Goal: Manage account settings

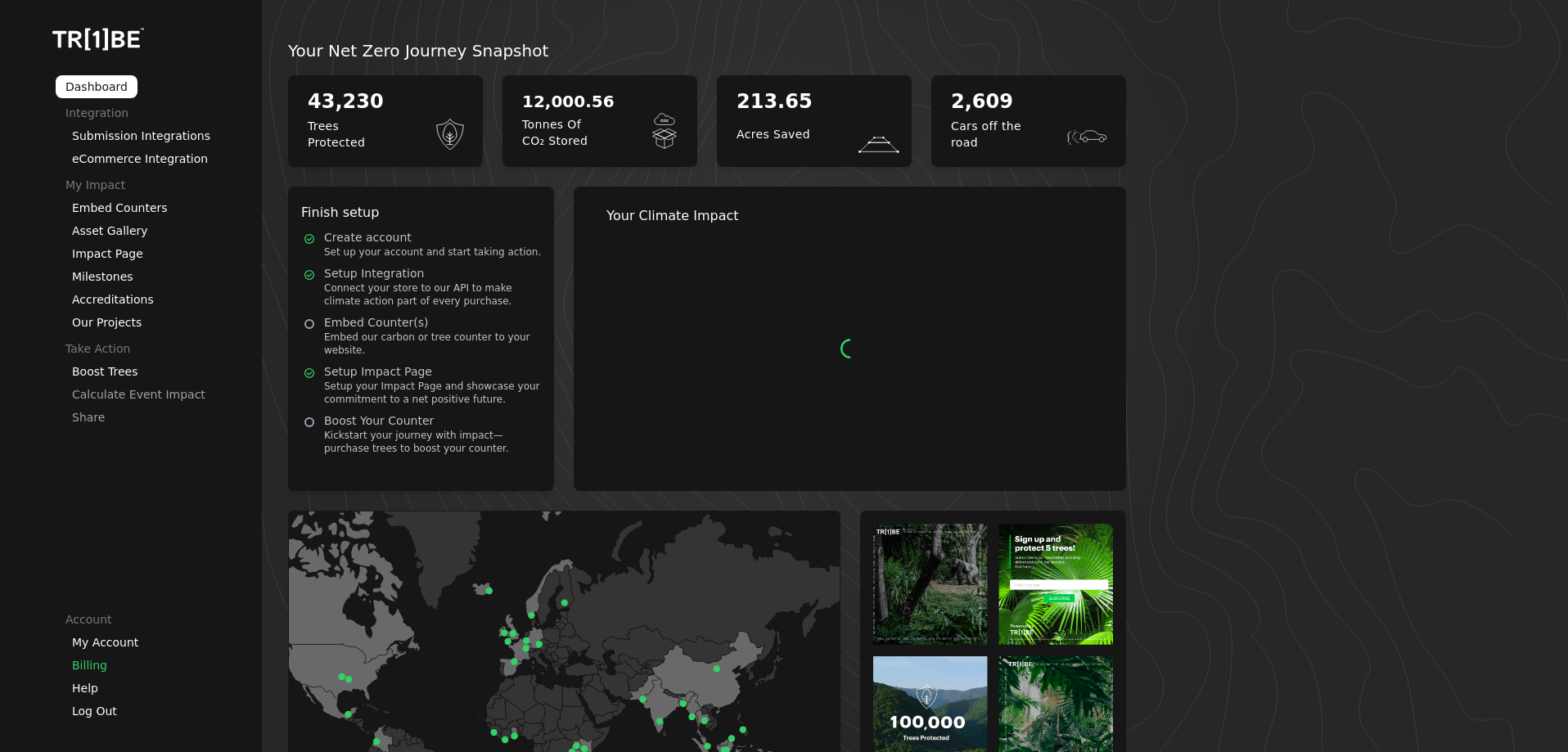
click at [94, 669] on link "Billing" at bounding box center [89, 665] width 35 height 13
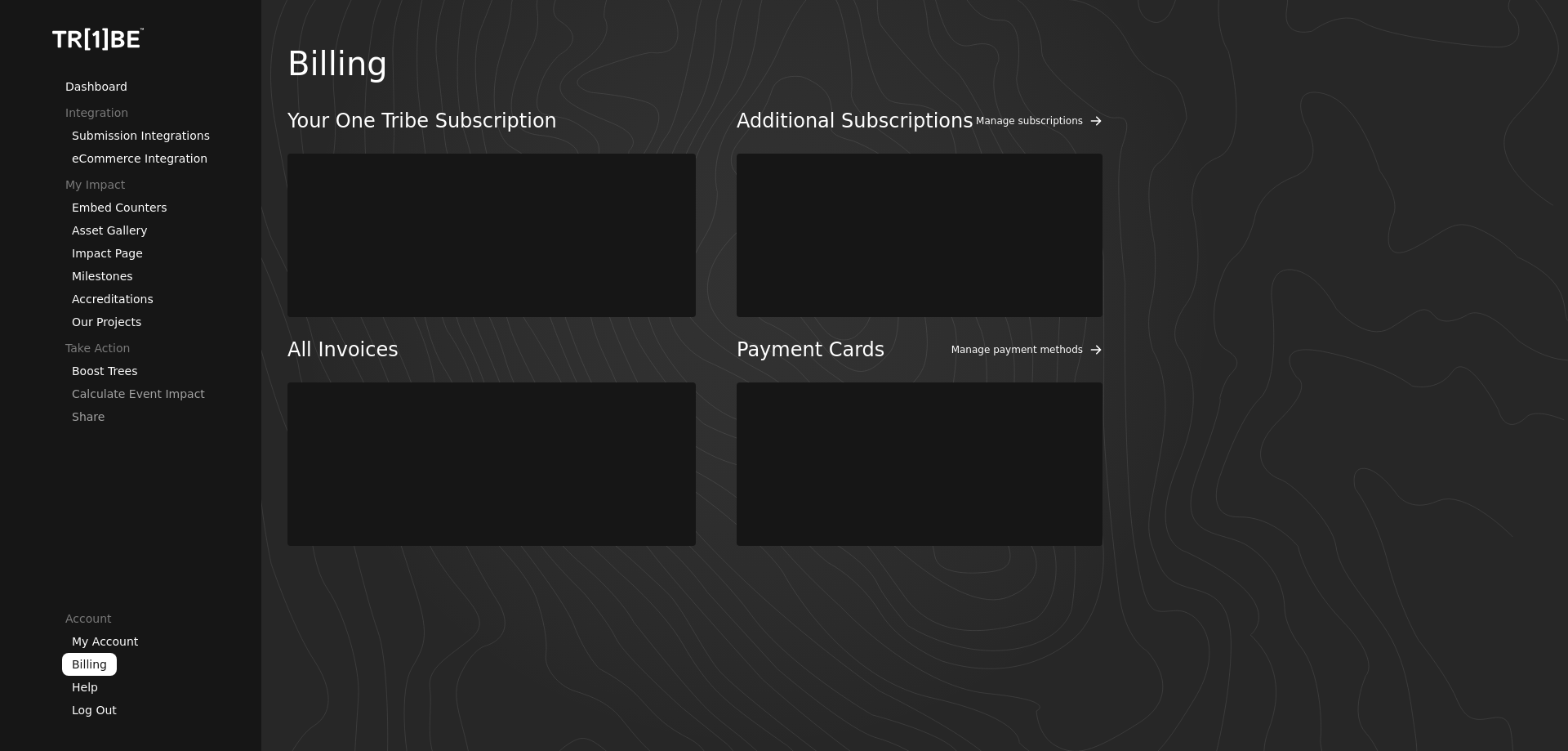
click at [526, 357] on h2 "All Invoices" at bounding box center [492, 349] width 409 height 26
click at [110, 639] on link "My Account" at bounding box center [104, 642] width 66 height 13
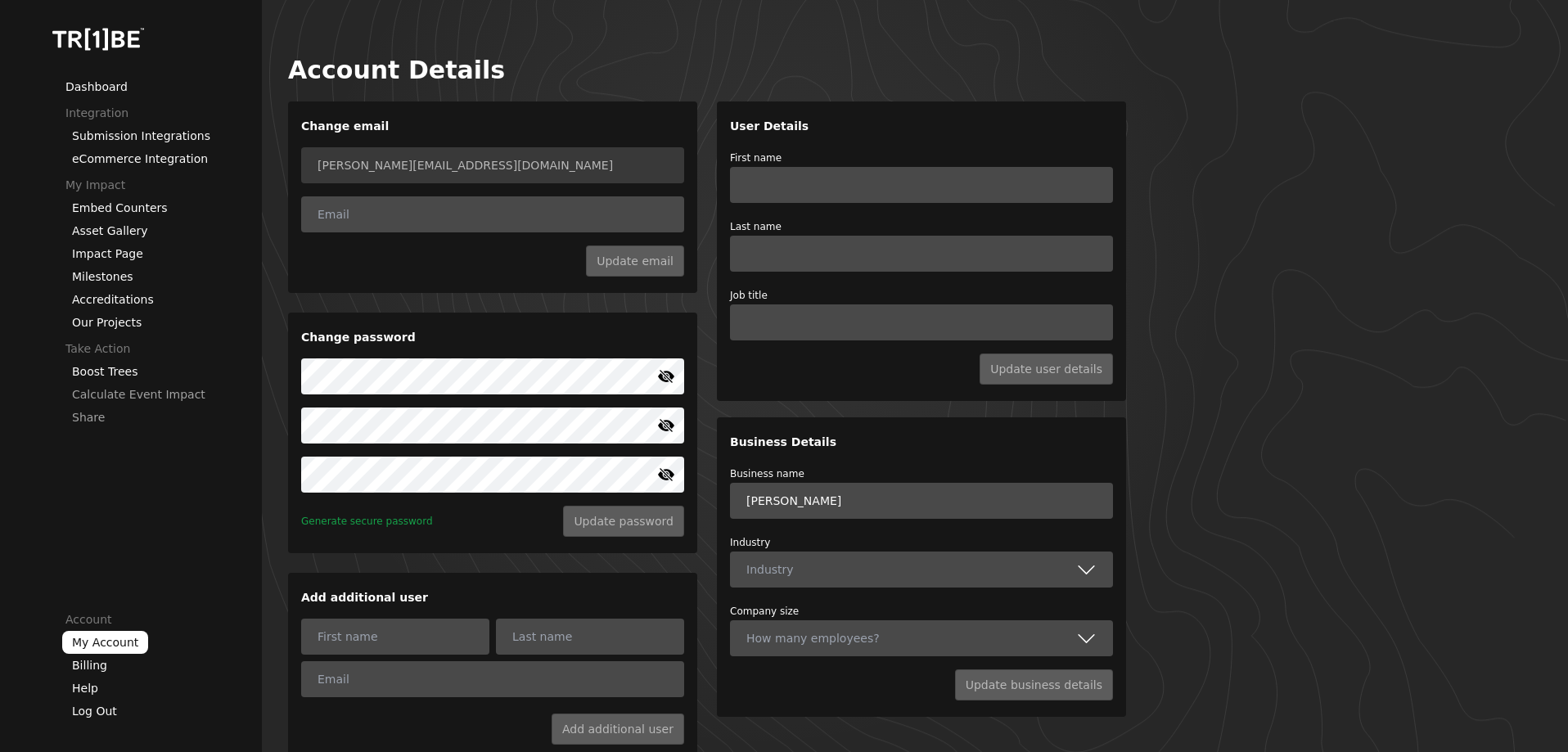
type input "[PERSON_NAME]"
type input "Prior"
type input "Digital Marketing Assistant"
click at [99, 663] on link "Billing" at bounding box center [89, 665] width 35 height 13
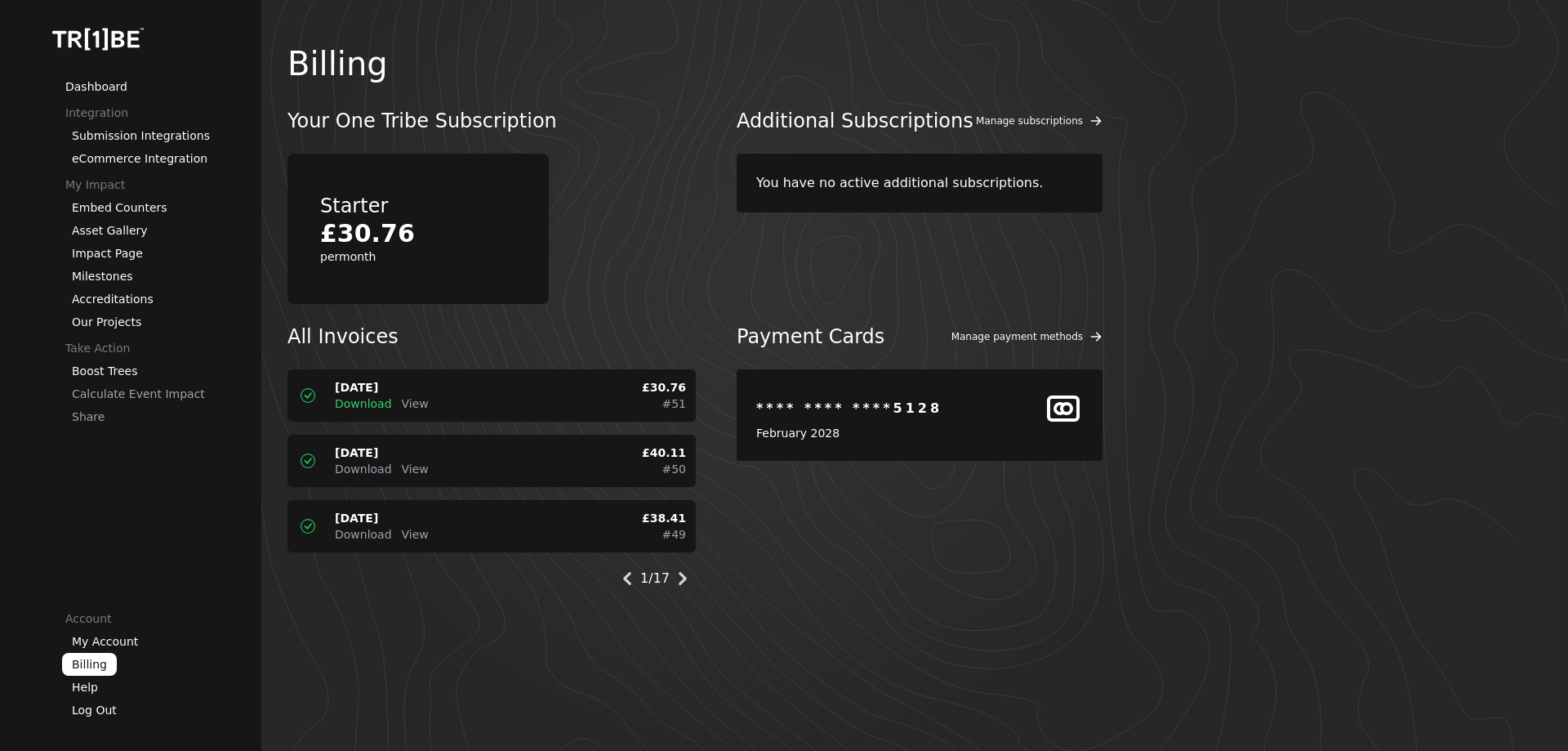
click at [361, 408] on span "Download" at bounding box center [363, 404] width 57 height 13
